Goal: Information Seeking & Learning: Learn about a topic

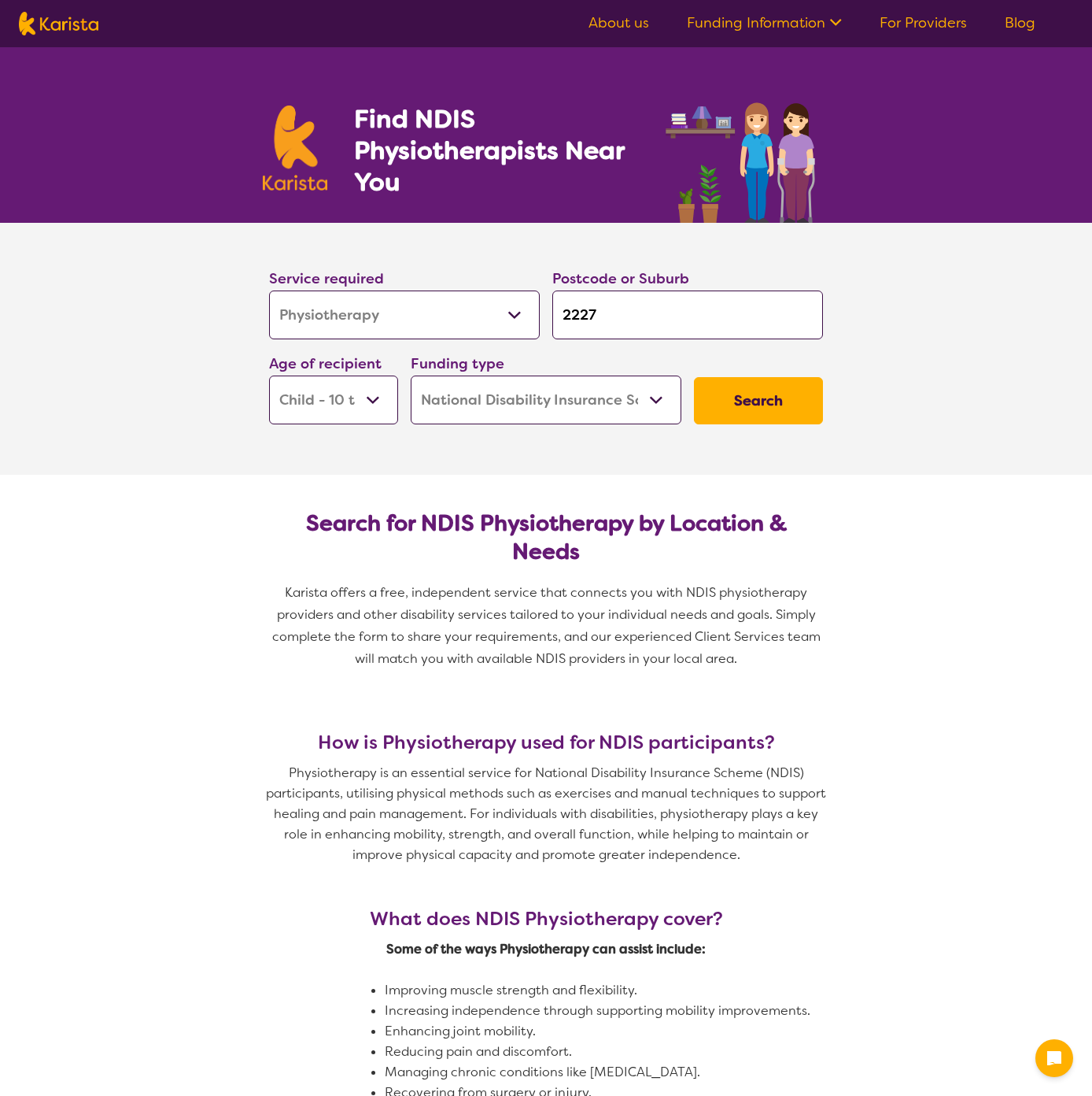
select select "Physiotherapy"
select select "CH"
select select "NDIS"
select select "Physiotherapy"
select select "CH"
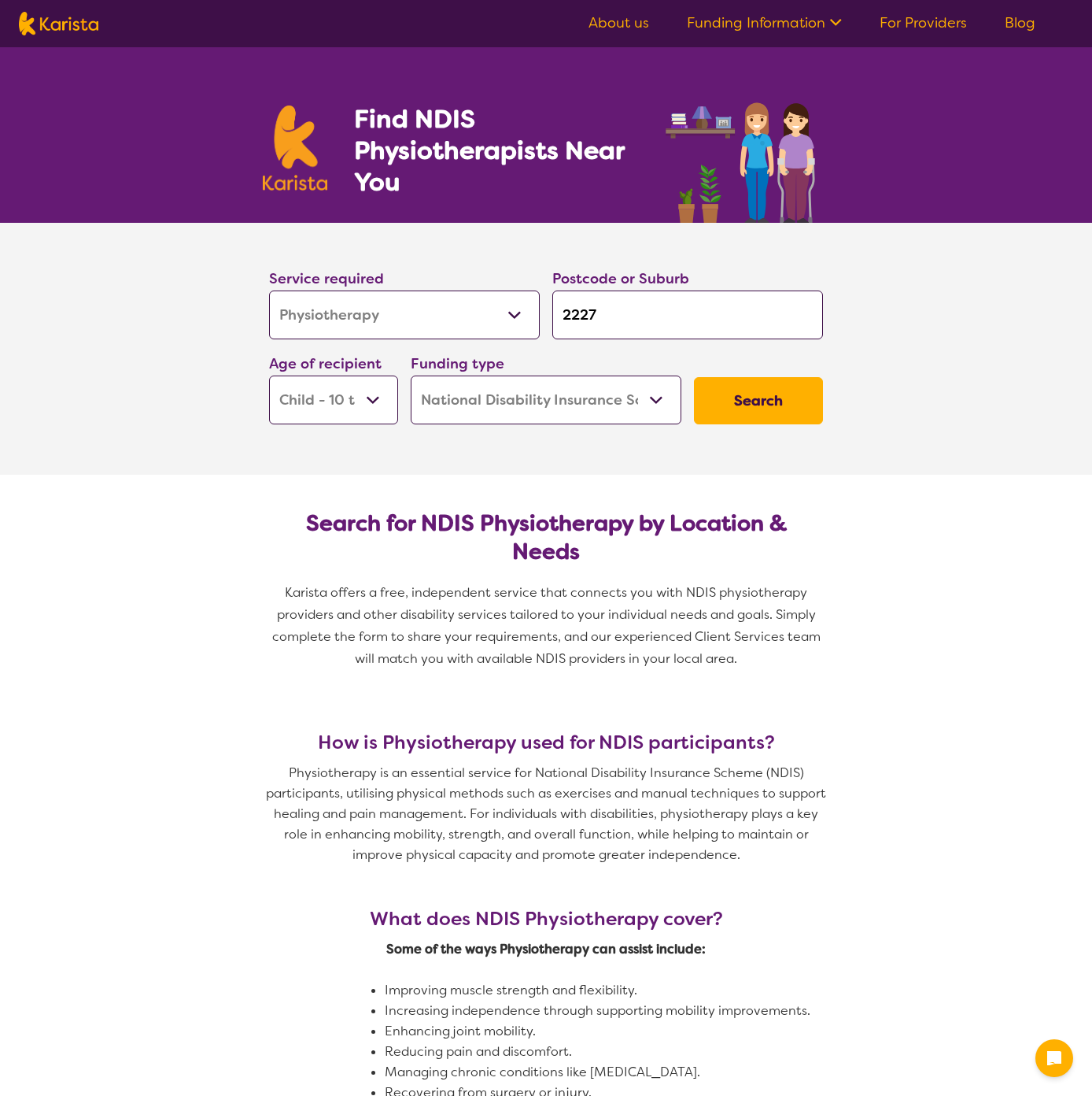
select select "NDIS"
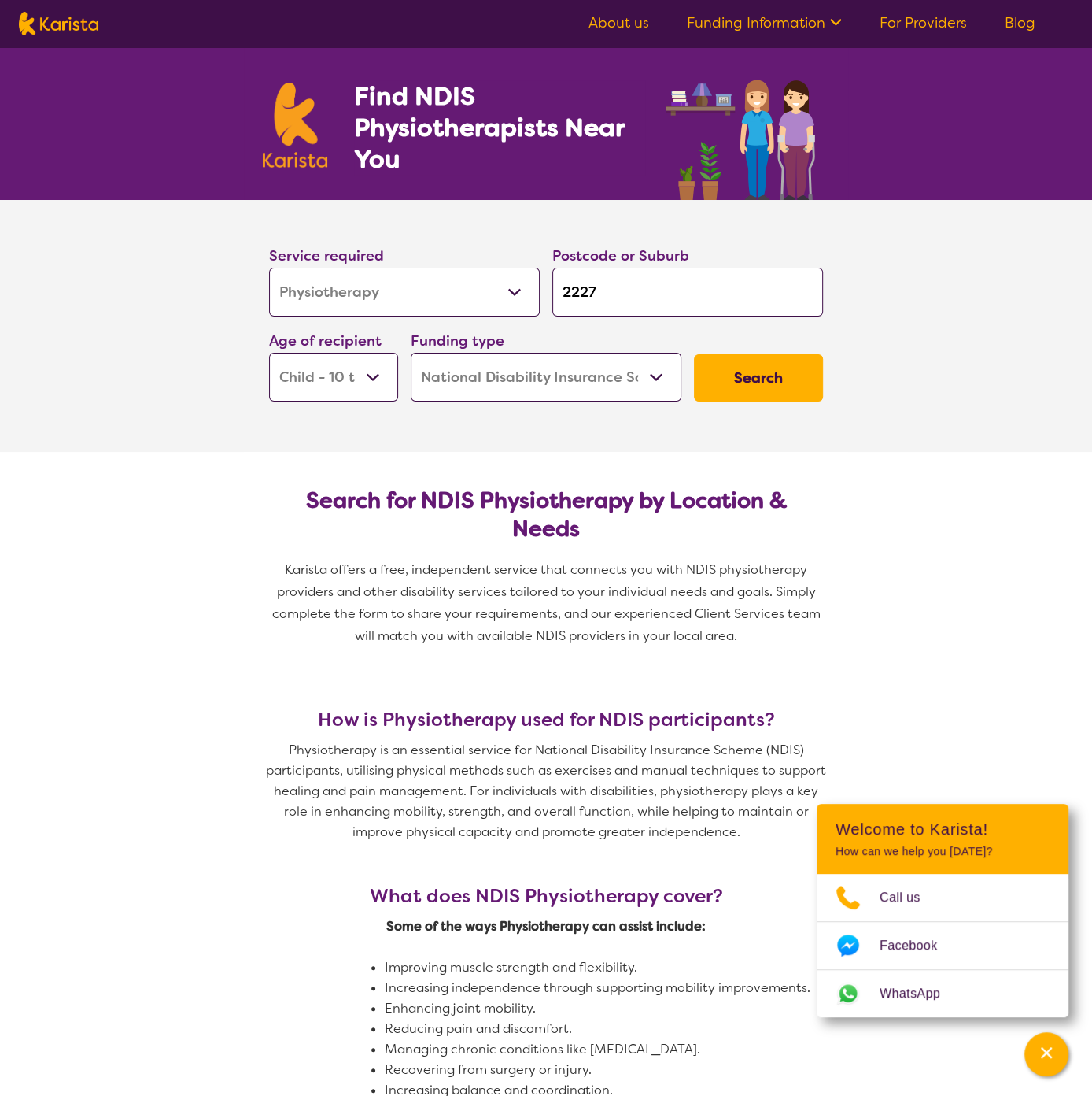
click at [75, 21] on img at bounding box center [59, 23] width 80 height 24
select select "Physiotherapy"
select select "CH"
select select "NDIS"
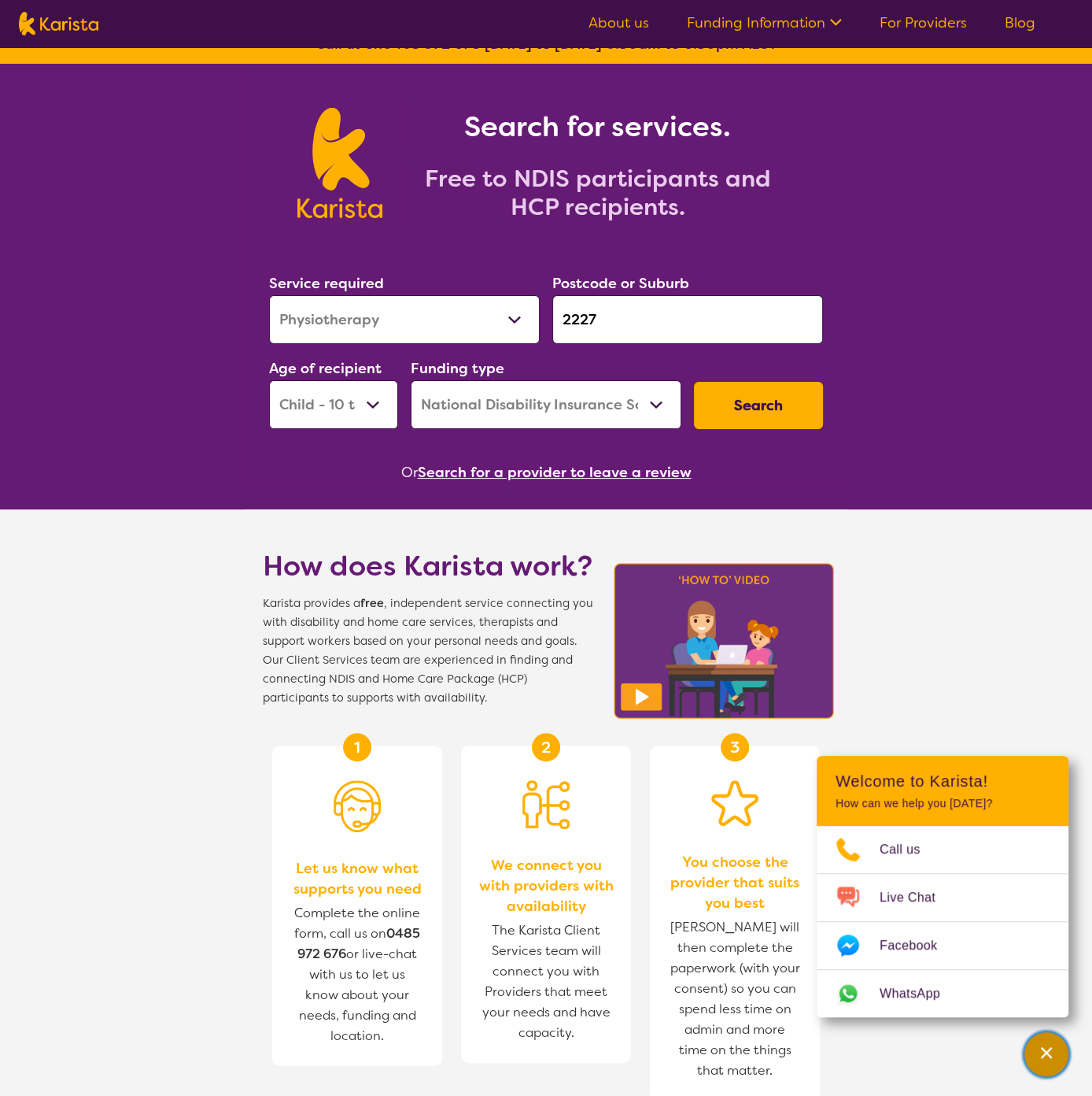
click at [1044, 1050] on icon "Channel Menu" at bounding box center [1047, 1052] width 11 height 11
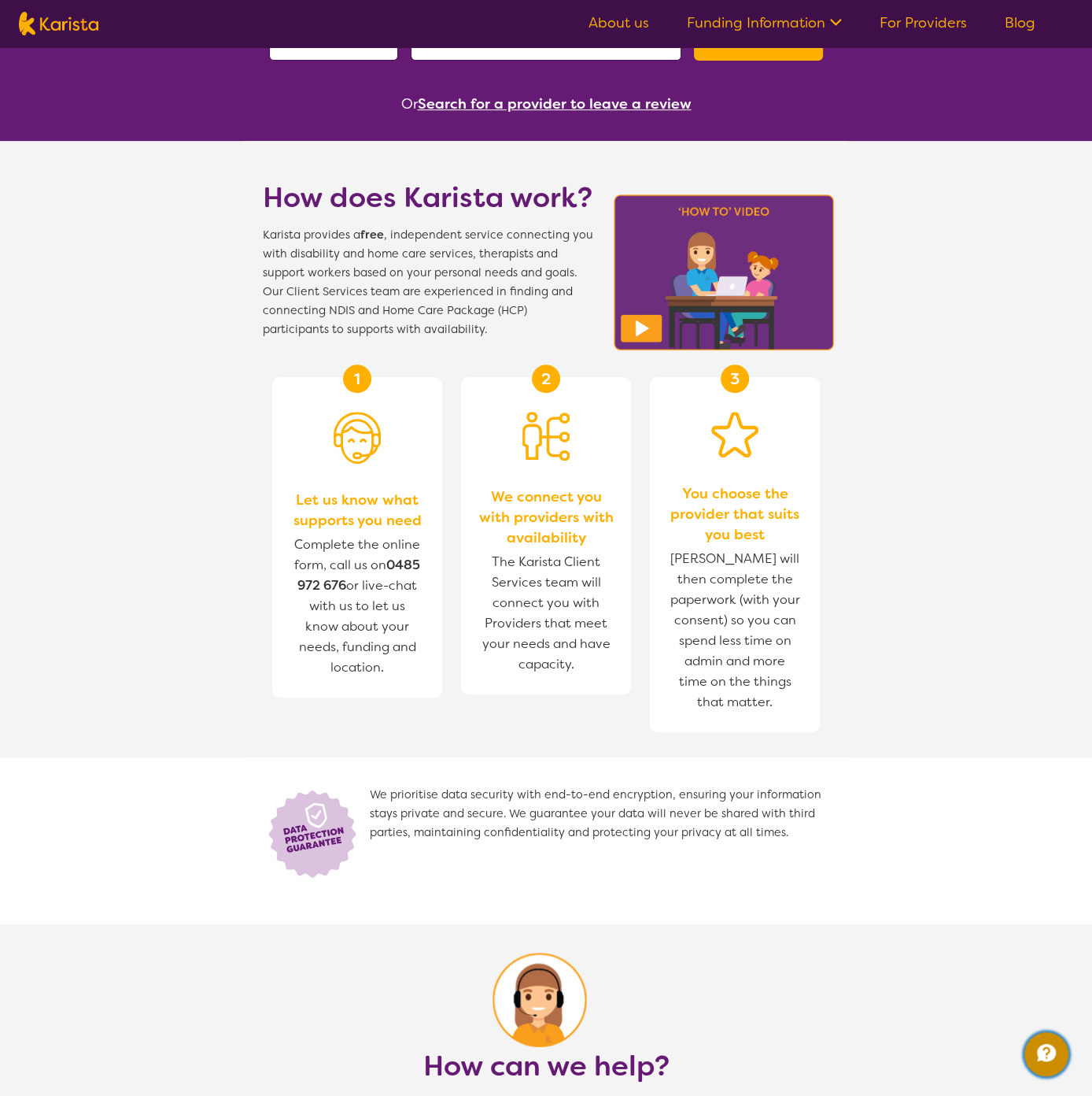
scroll to position [0, 0]
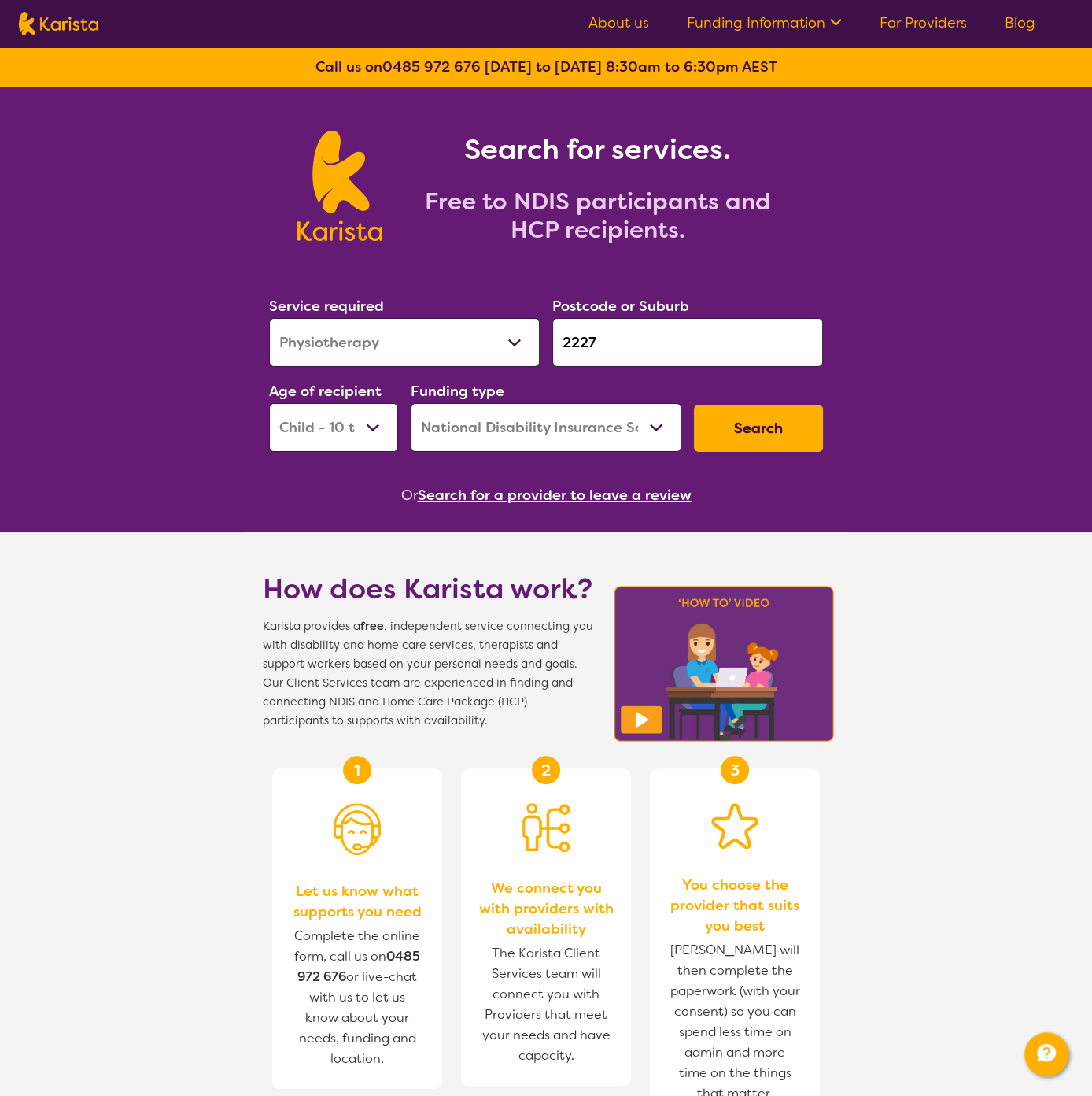
click at [605, 16] on link "About us" at bounding box center [619, 23] width 61 height 19
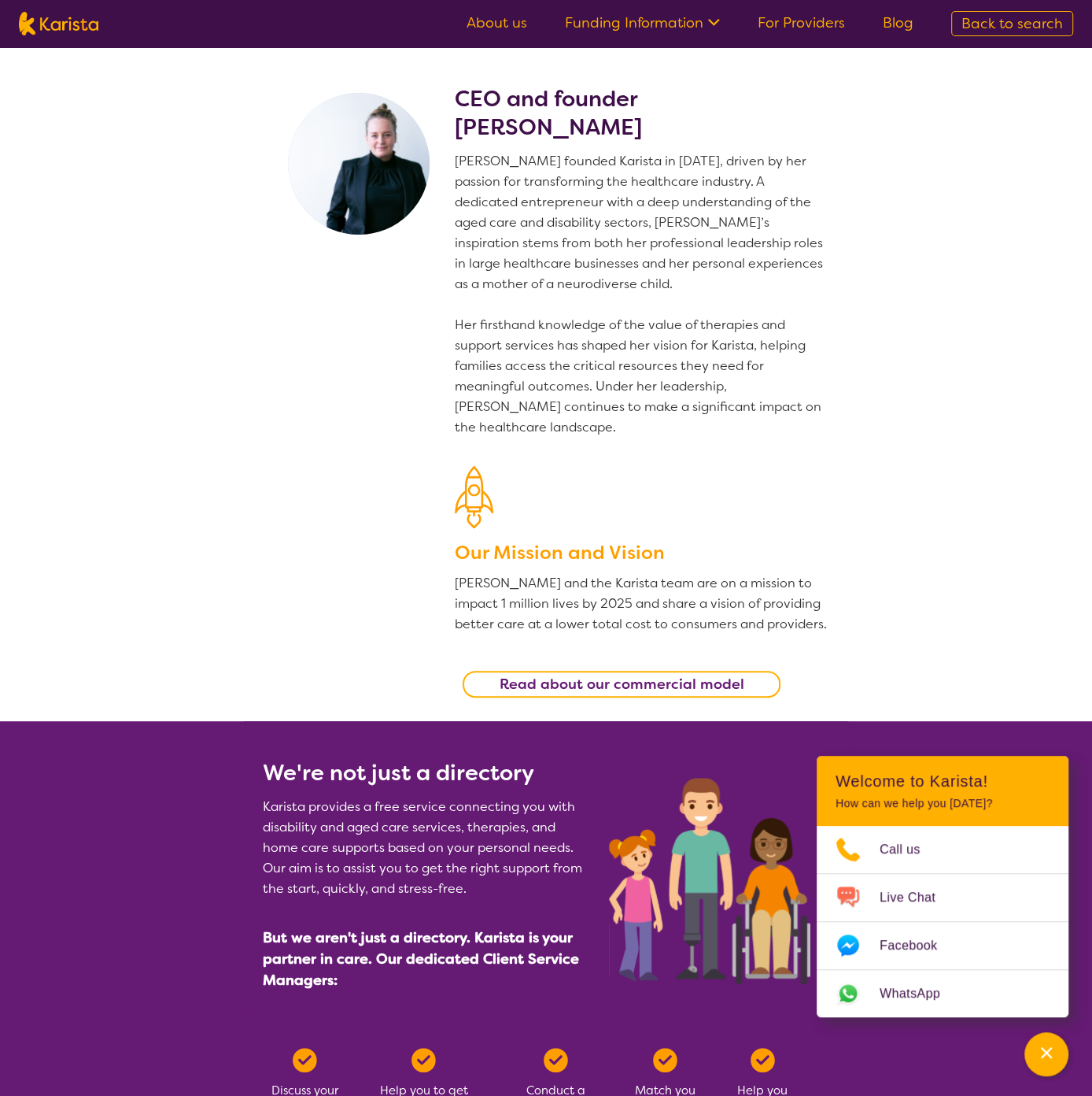
click at [476, 11] on ul "About us Funding Information NDIS - National Disability Insurance Scheme HCP - …" at bounding box center [690, 24] width 485 height 25
click at [525, 30] on link "About us" at bounding box center [497, 23] width 61 height 19
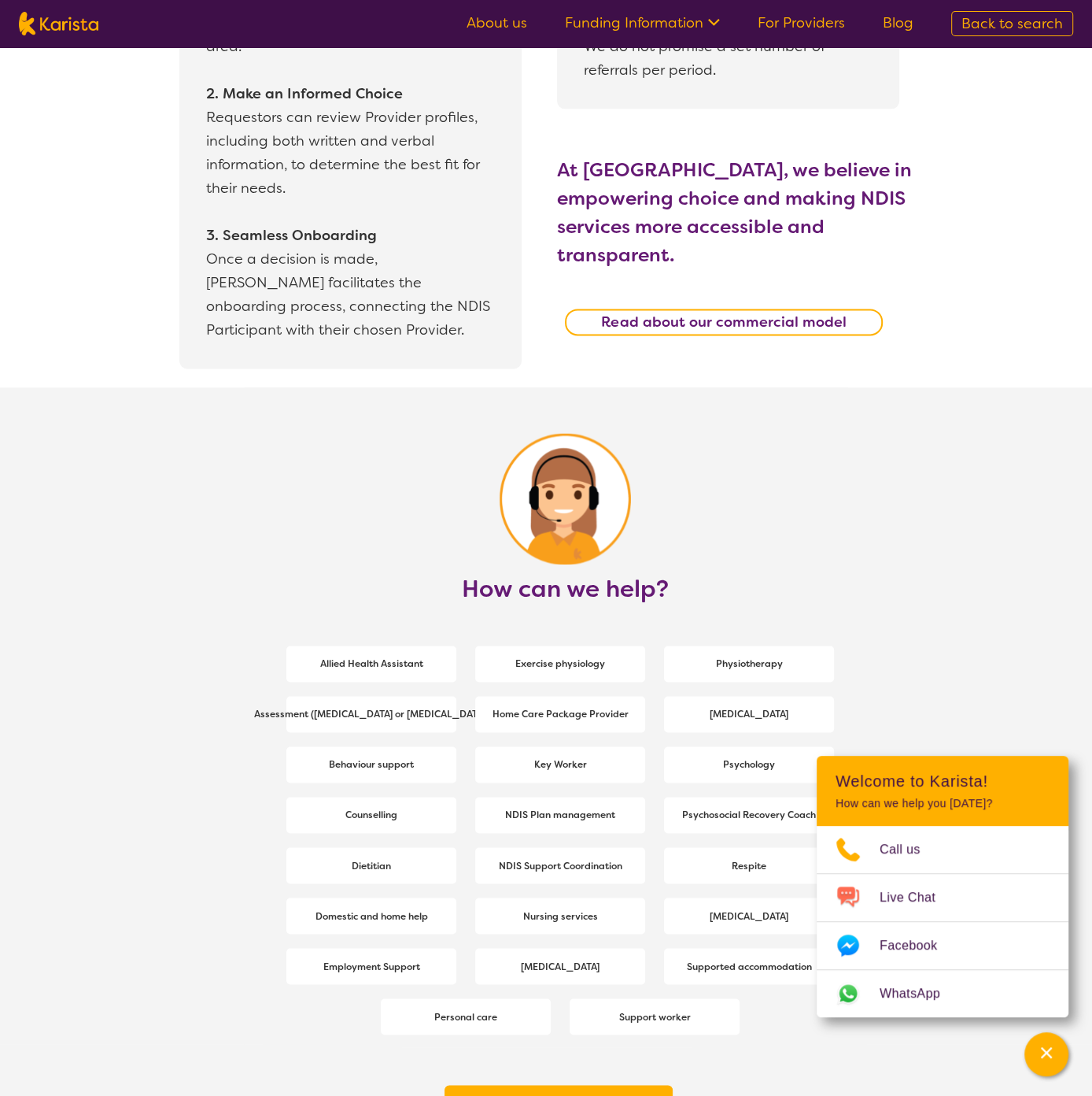
scroll to position [1967, 0]
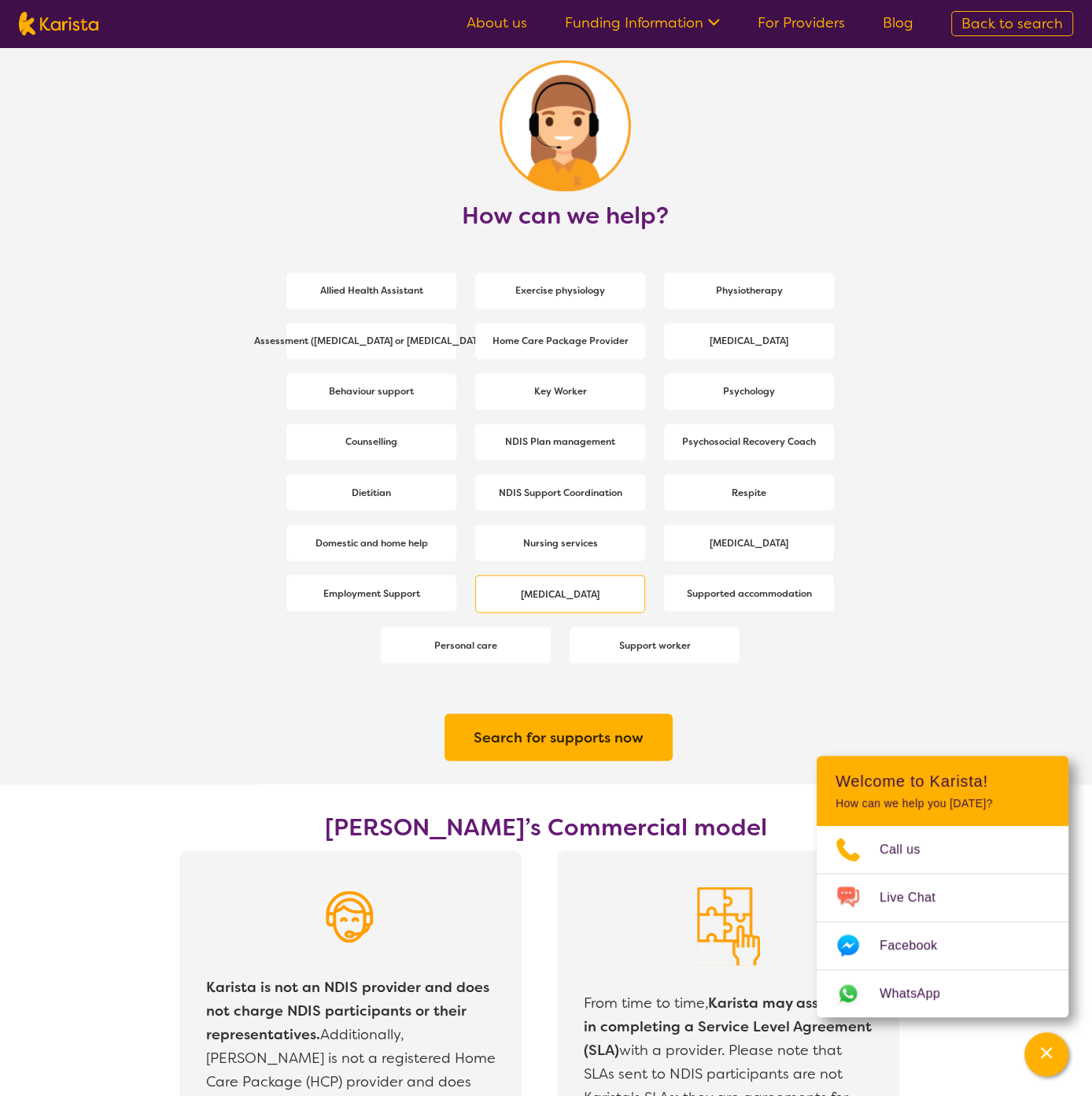
click at [586, 591] on b "[MEDICAL_DATA]" at bounding box center [560, 593] width 79 height 12
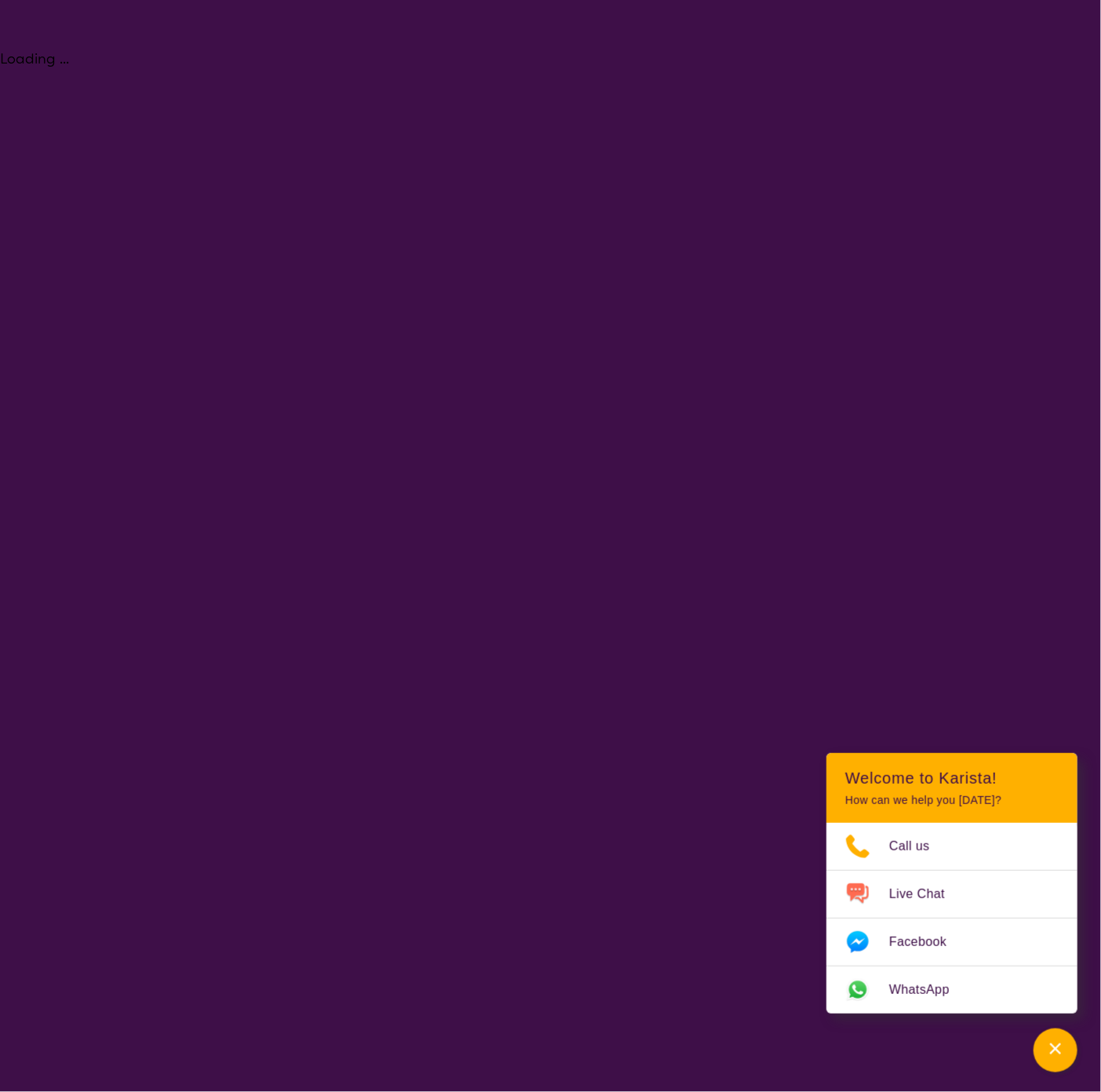
select select "[MEDICAL_DATA]"
select select "CH"
select select "NDIS"
select select "[MEDICAL_DATA]"
select select "CH"
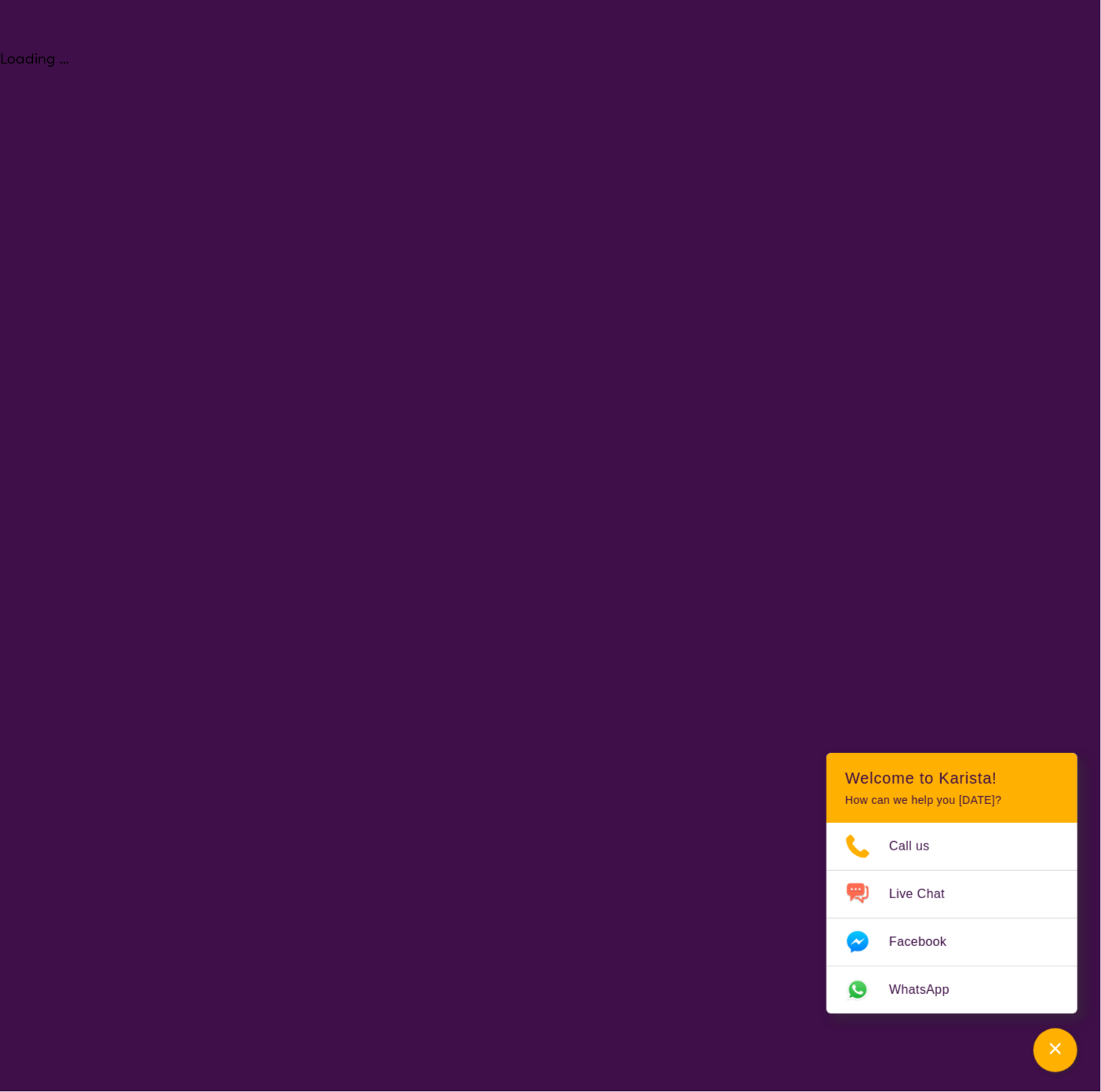
select select "NDIS"
